Goal: Task Accomplishment & Management: Manage account settings

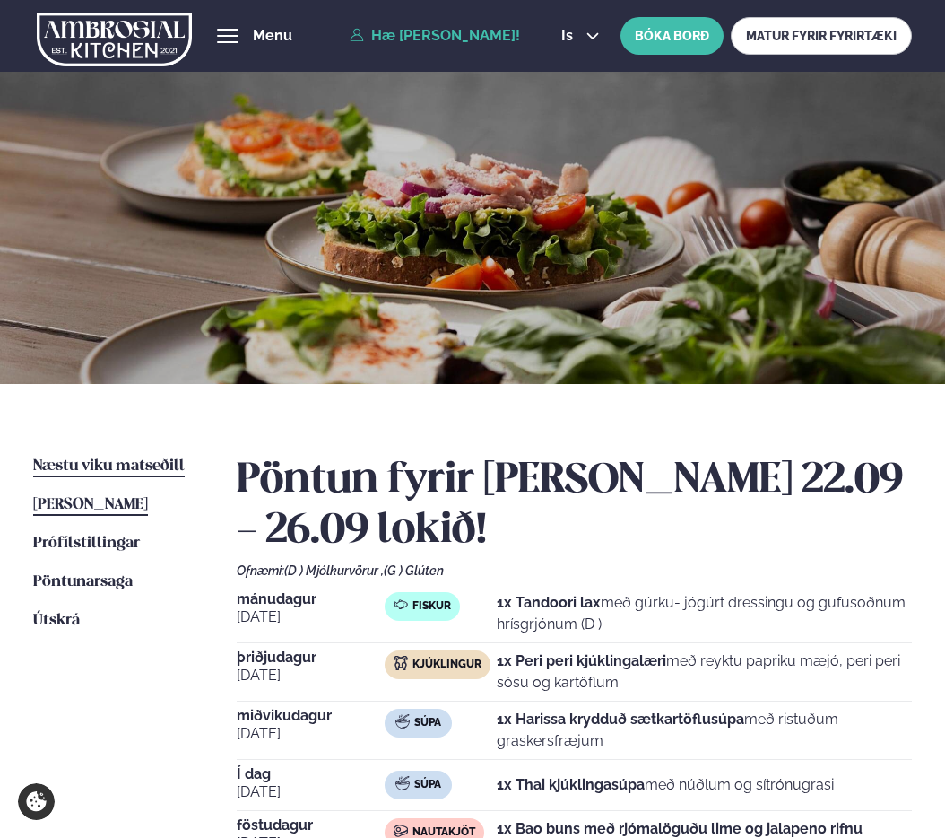
scroll to position [274, 0]
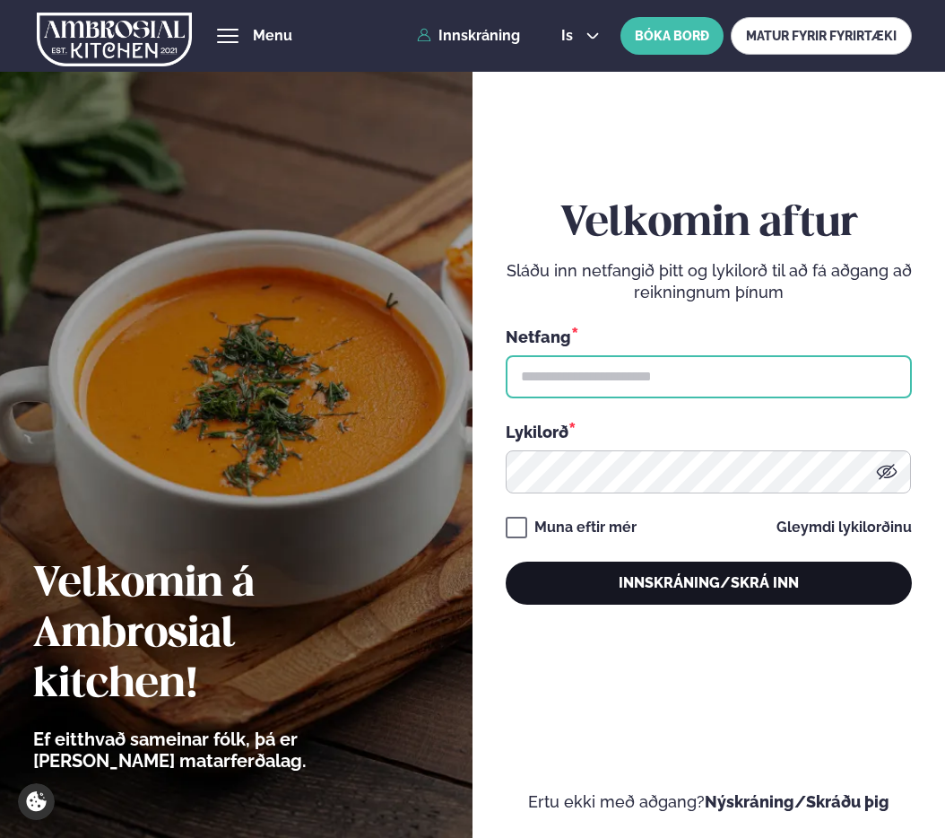
type input "**********"
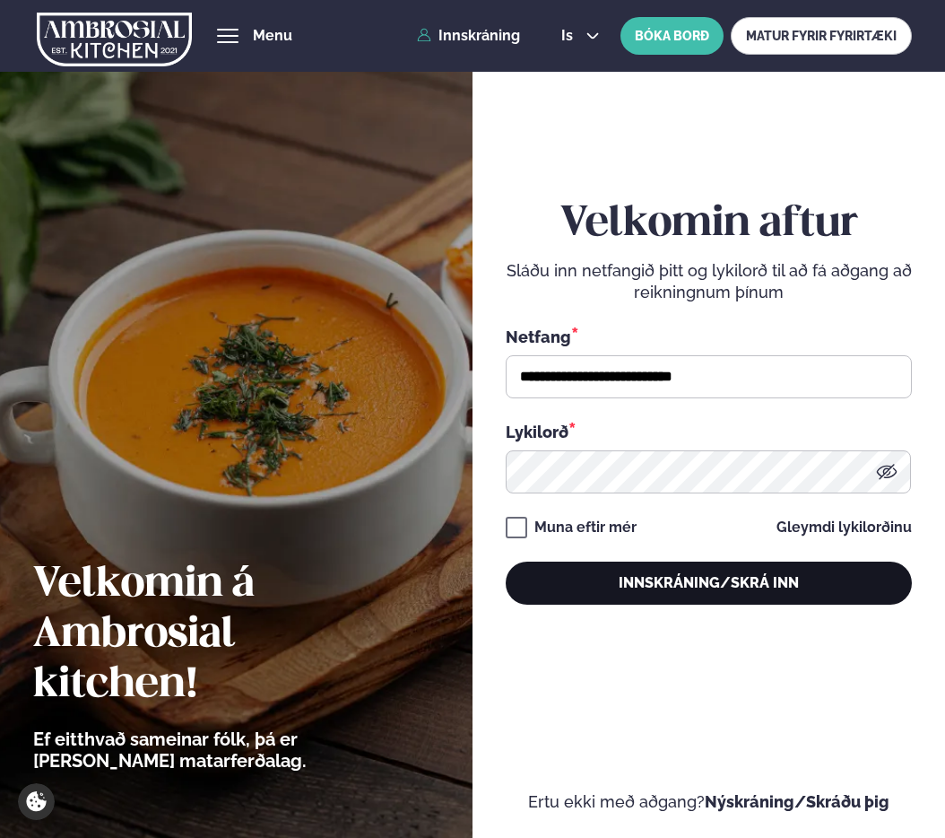
click at [719, 569] on button "Innskráning/Skrá inn" at bounding box center [709, 582] width 406 height 43
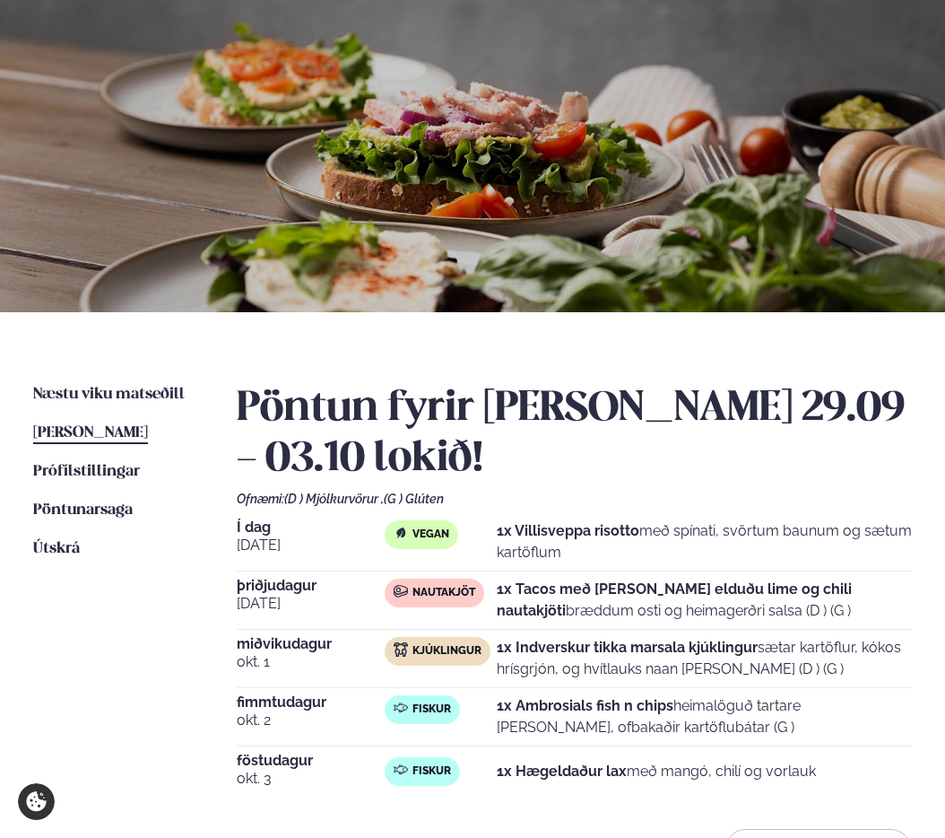
scroll to position [179, 0]
